Goal: Transaction & Acquisition: Purchase product/service

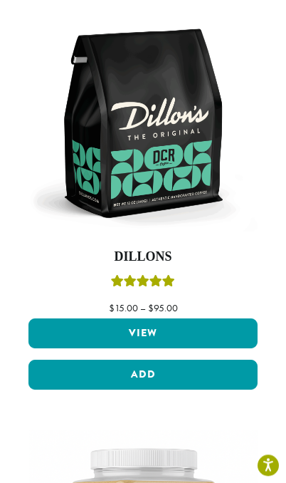
scroll to position [1105, 0]
click at [181, 189] on img at bounding box center [142, 123] width 229 height 229
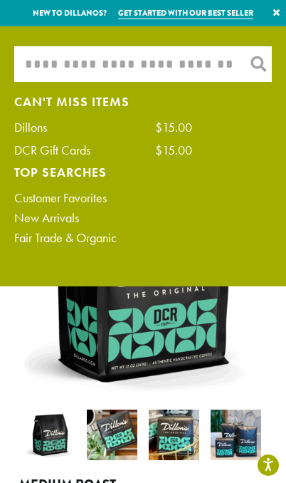
click at [140, 56] on input "What are you searching for?" at bounding box center [143, 64] width 258 height 36
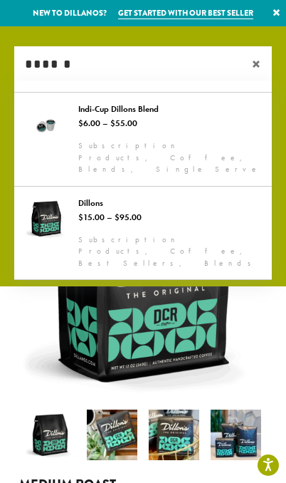
type input "******"
click at [71, 66] on input "******" at bounding box center [143, 64] width 258 height 36
click at [189, 11] on link "Get started with our best seller" at bounding box center [185, 13] width 135 height 12
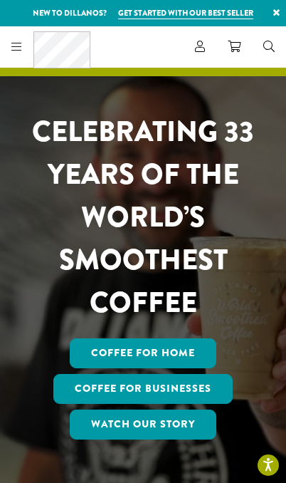
click at [29, 38] on div "Coffee All Coffees Best Sellers Blends Single Origins Dillanos Limited Organic …" at bounding box center [48, 46] width 85 height 37
click at [19, 41] on icon at bounding box center [16, 46] width 11 height 11
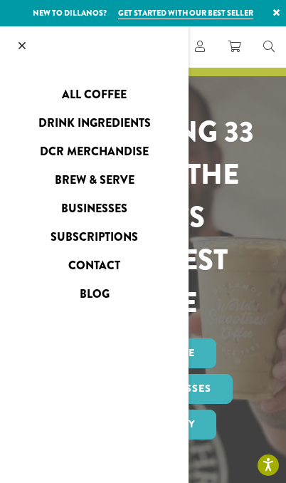
click at [85, 94] on link "All Coffee" at bounding box center [94, 94] width 189 height 23
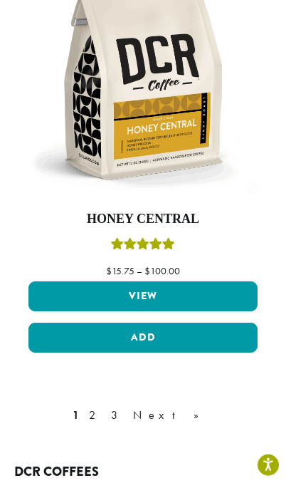
scroll to position [4862, 0]
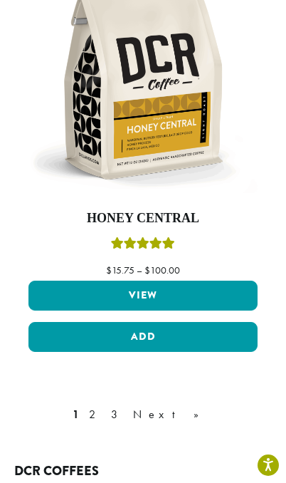
click at [161, 410] on link "Next »" at bounding box center [171, 414] width 82 height 17
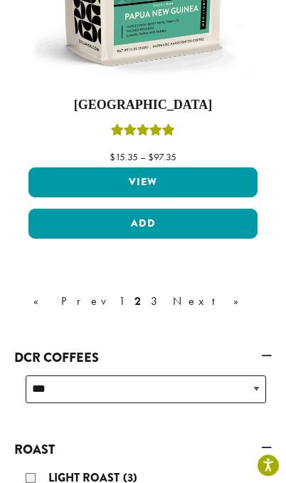
scroll to position [4971, 0]
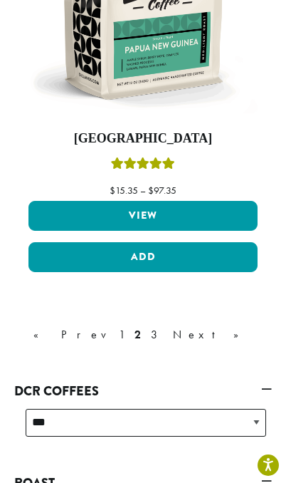
click at [187, 326] on link "Next »" at bounding box center [211, 334] width 82 height 17
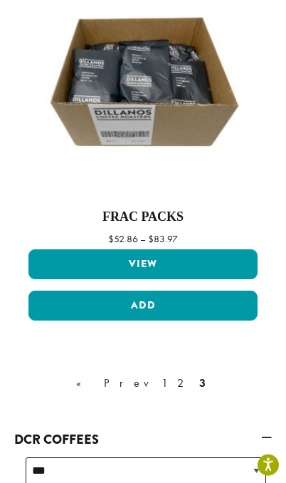
scroll to position [4834, 0]
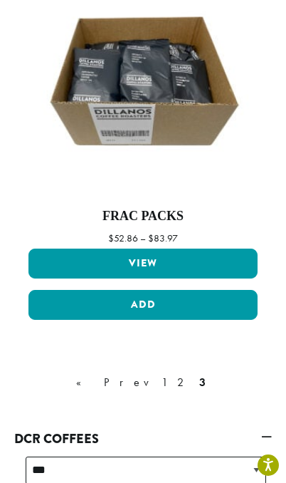
click at [159, 382] on link "1" at bounding box center [164, 382] width 11 height 17
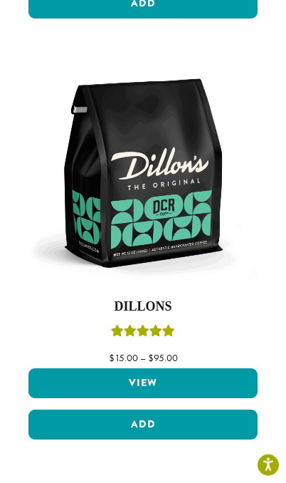
scroll to position [1012, 0]
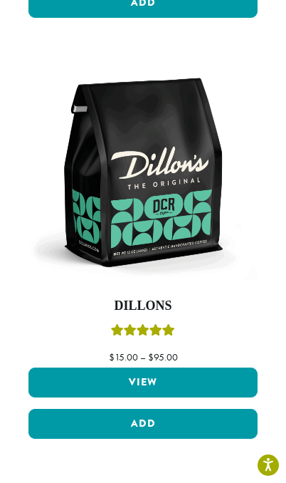
click at [173, 245] on img at bounding box center [142, 172] width 229 height 229
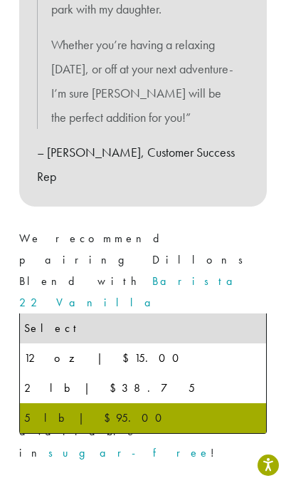
select select "**********"
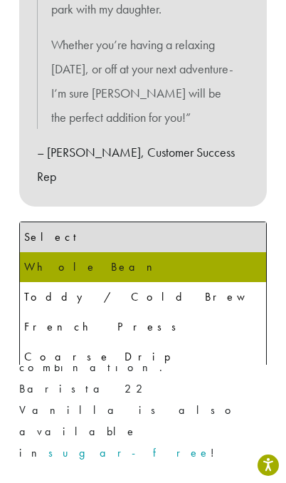
select select "**********"
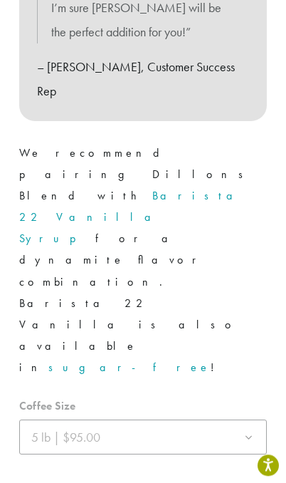
scroll to position [980, 0]
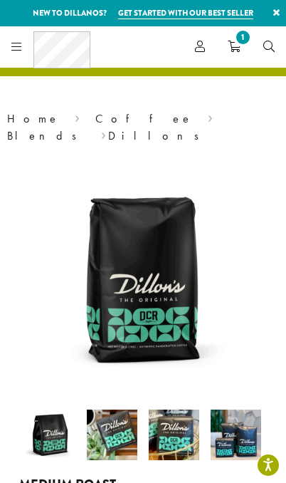
click at [239, 45] on span "1" at bounding box center [243, 37] width 19 height 19
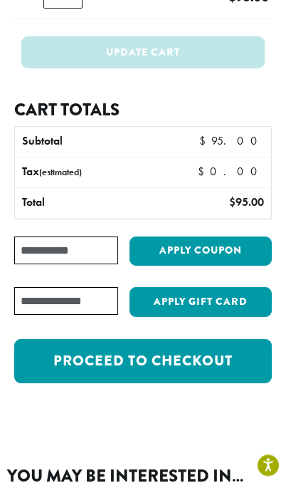
scroll to position [209, 0]
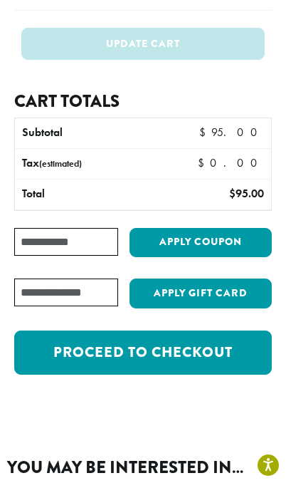
click at [222, 340] on link "Proceed to checkout" at bounding box center [143, 352] width 258 height 44
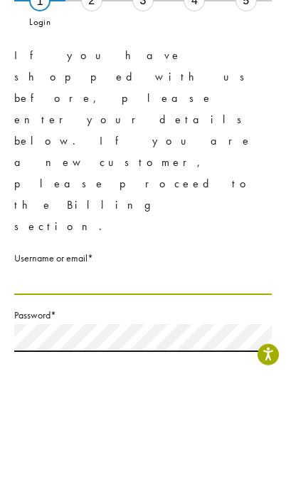
type input "*********"
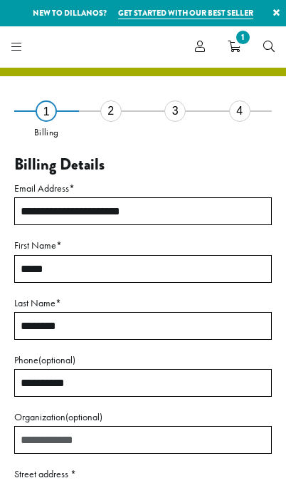
select select "**"
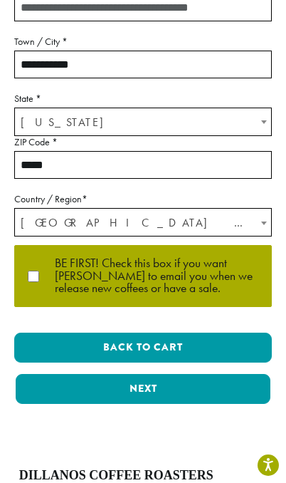
scroll to position [549, 0]
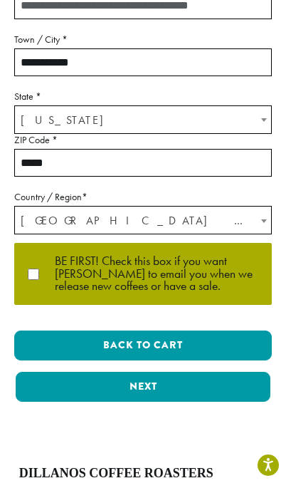
click at [176, 379] on button "Next" at bounding box center [143, 387] width 255 height 30
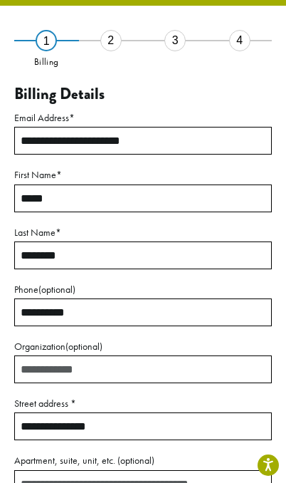
scroll to position [60, 0]
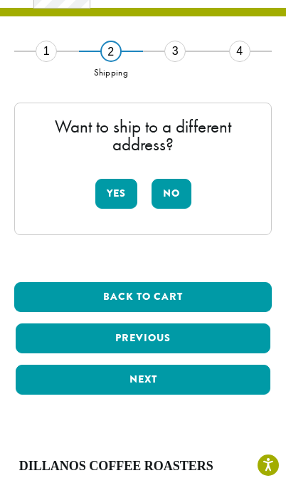
click at [163, 188] on button "No" at bounding box center [172, 194] width 40 height 30
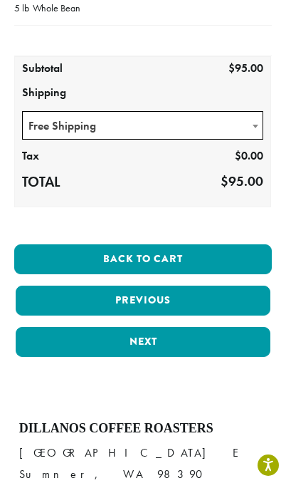
scroll to position [241, 0]
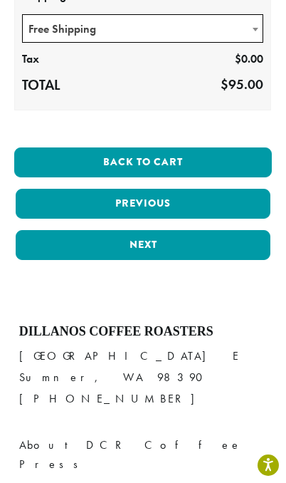
click at [198, 243] on button "Next" at bounding box center [143, 245] width 255 height 30
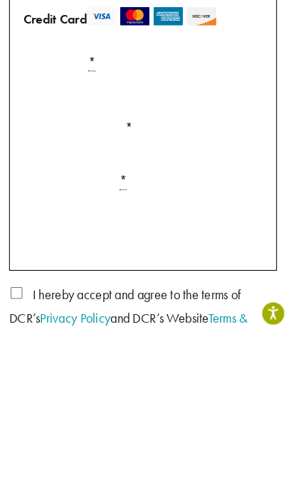
scroll to position [95, 0]
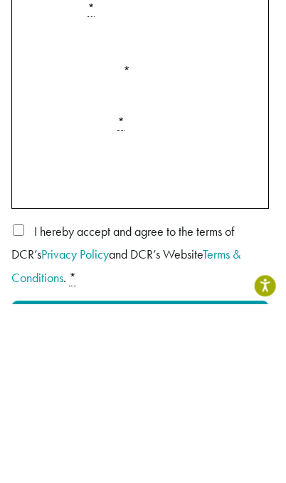
click at [80, 356] on label "Securely Save to Account" at bounding box center [100, 364] width 125 height 16
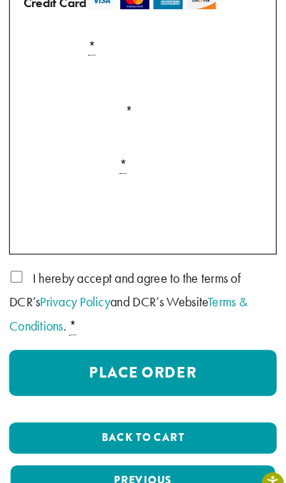
click at [31, 268] on label "I hereby accept and agree to the terms of DCR’s Privacy Policy and DCR’s Websit…" at bounding box center [143, 290] width 258 height 69
click at [218, 358] on button "Place Order" at bounding box center [143, 359] width 258 height 44
